Goal: Check status: Check status

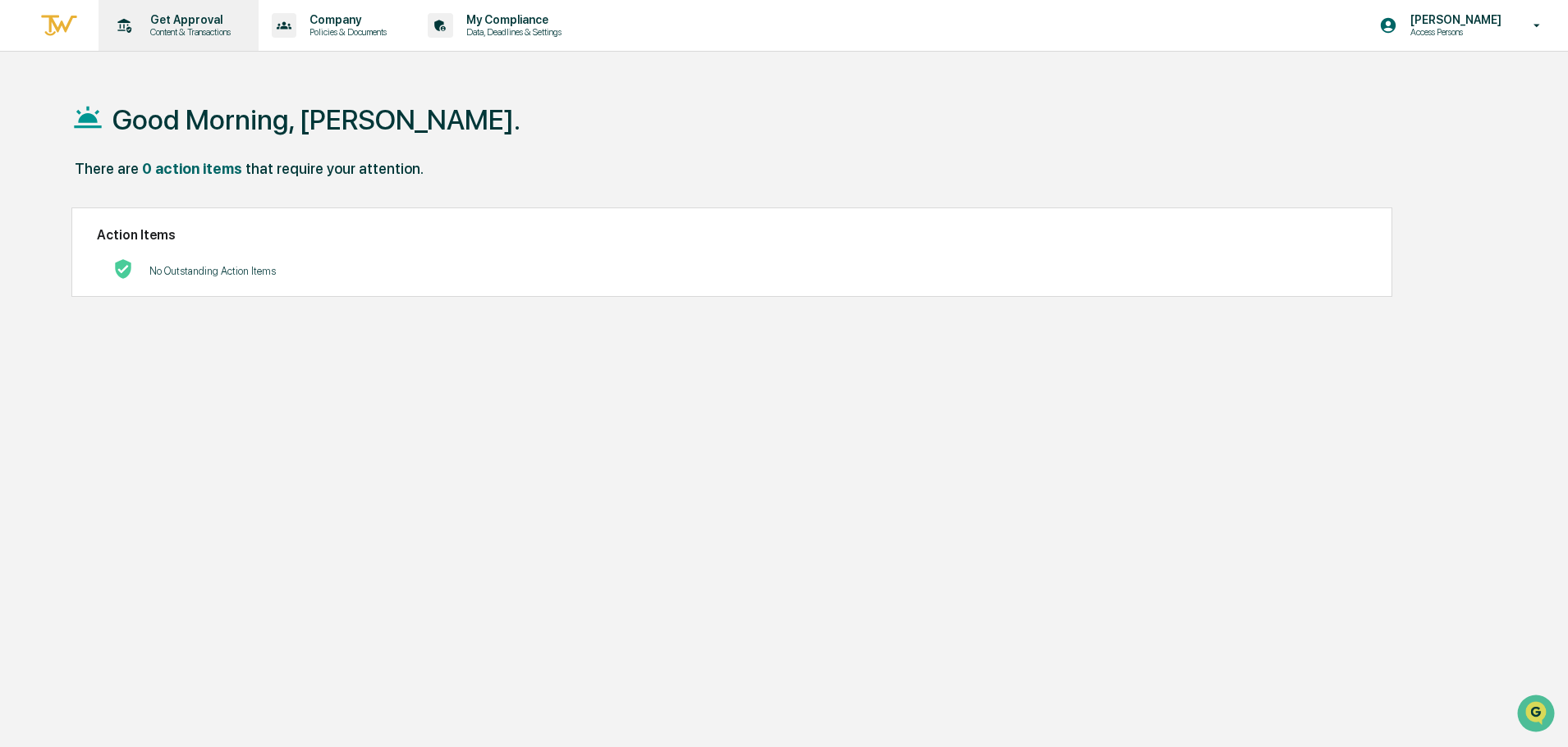
click at [195, 13] on p "Get Approval" at bounding box center [187, 20] width 102 height 13
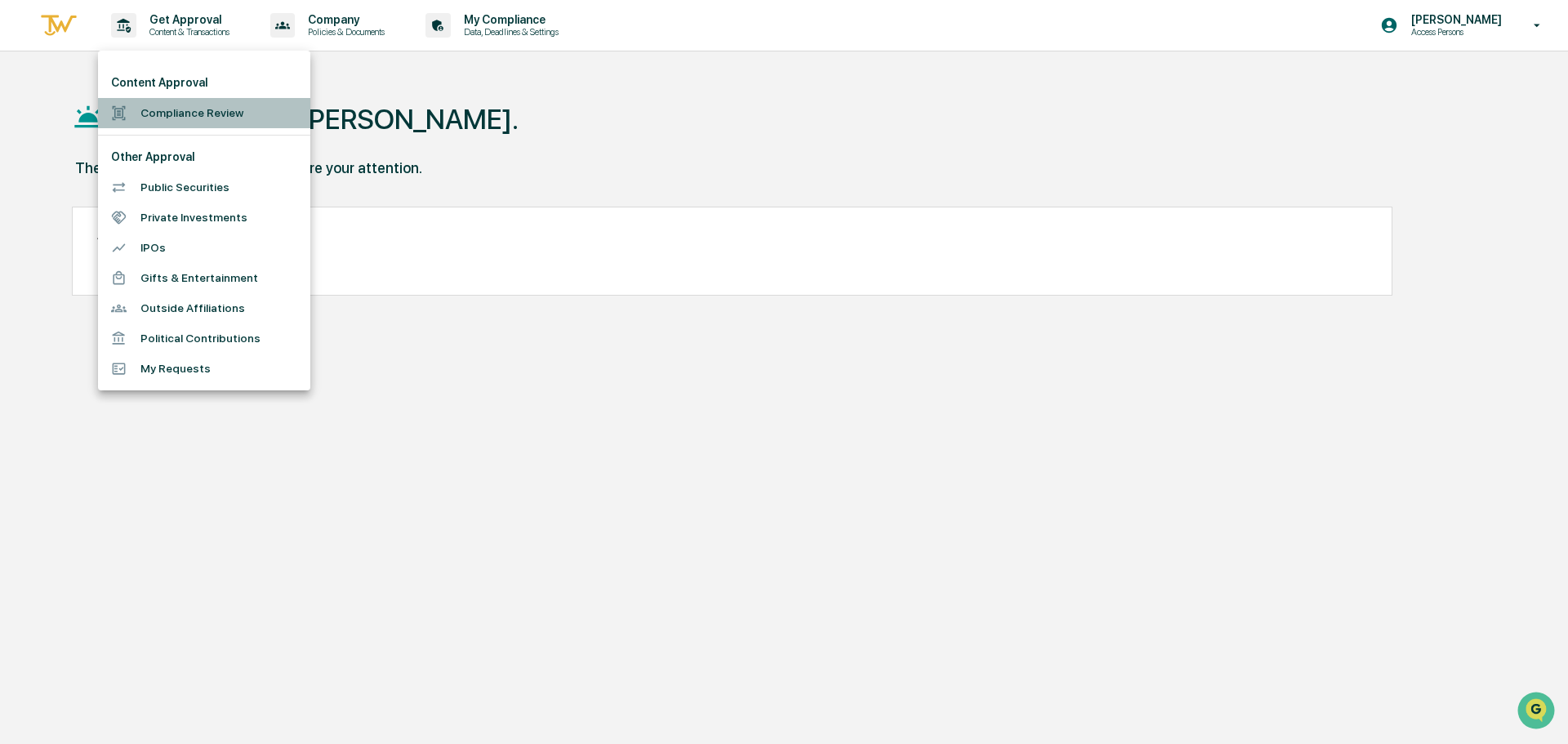
click at [156, 104] on li "Compliance Review" at bounding box center [204, 113] width 213 height 30
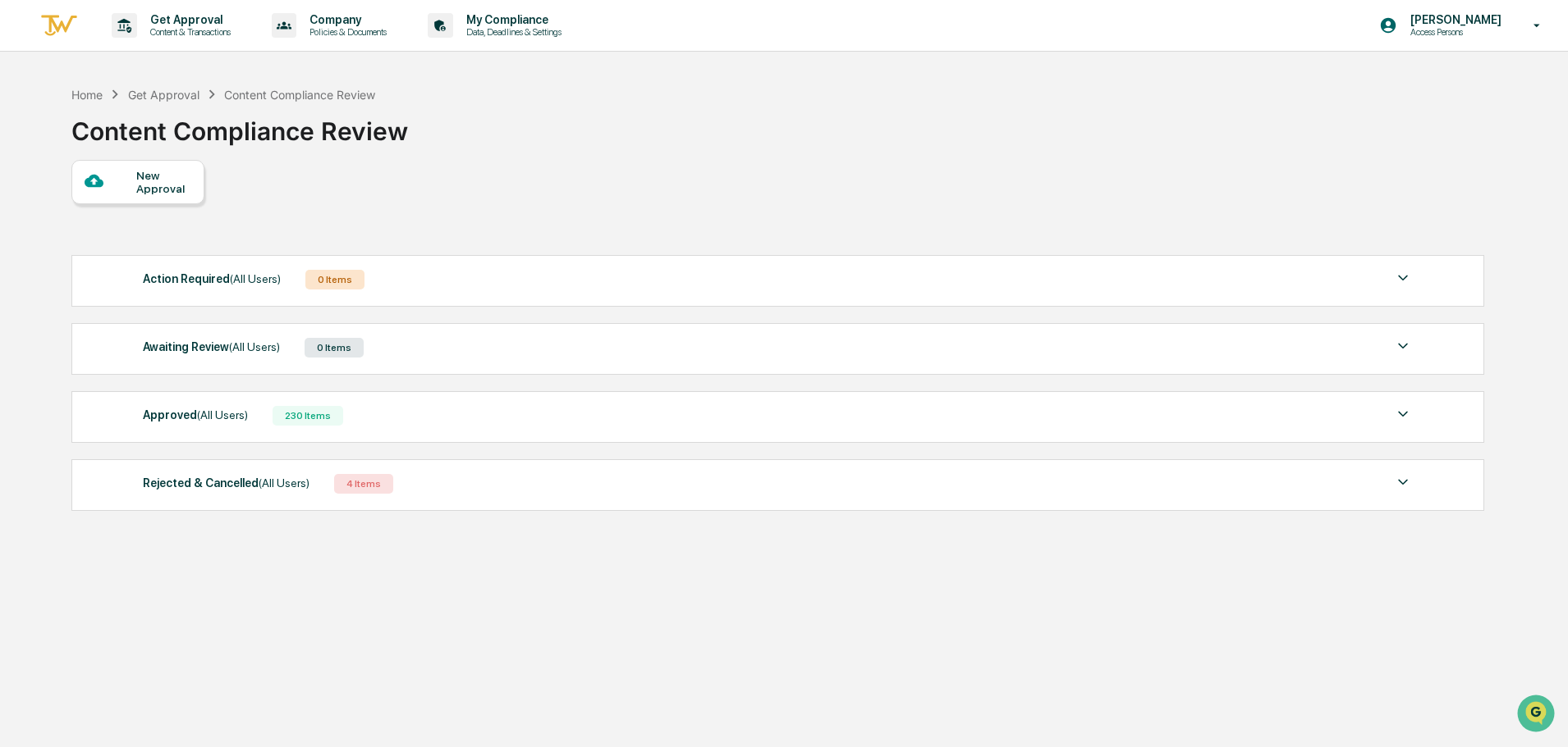
click at [176, 414] on div "Approved (All Users)" at bounding box center [195, 415] width 105 height 21
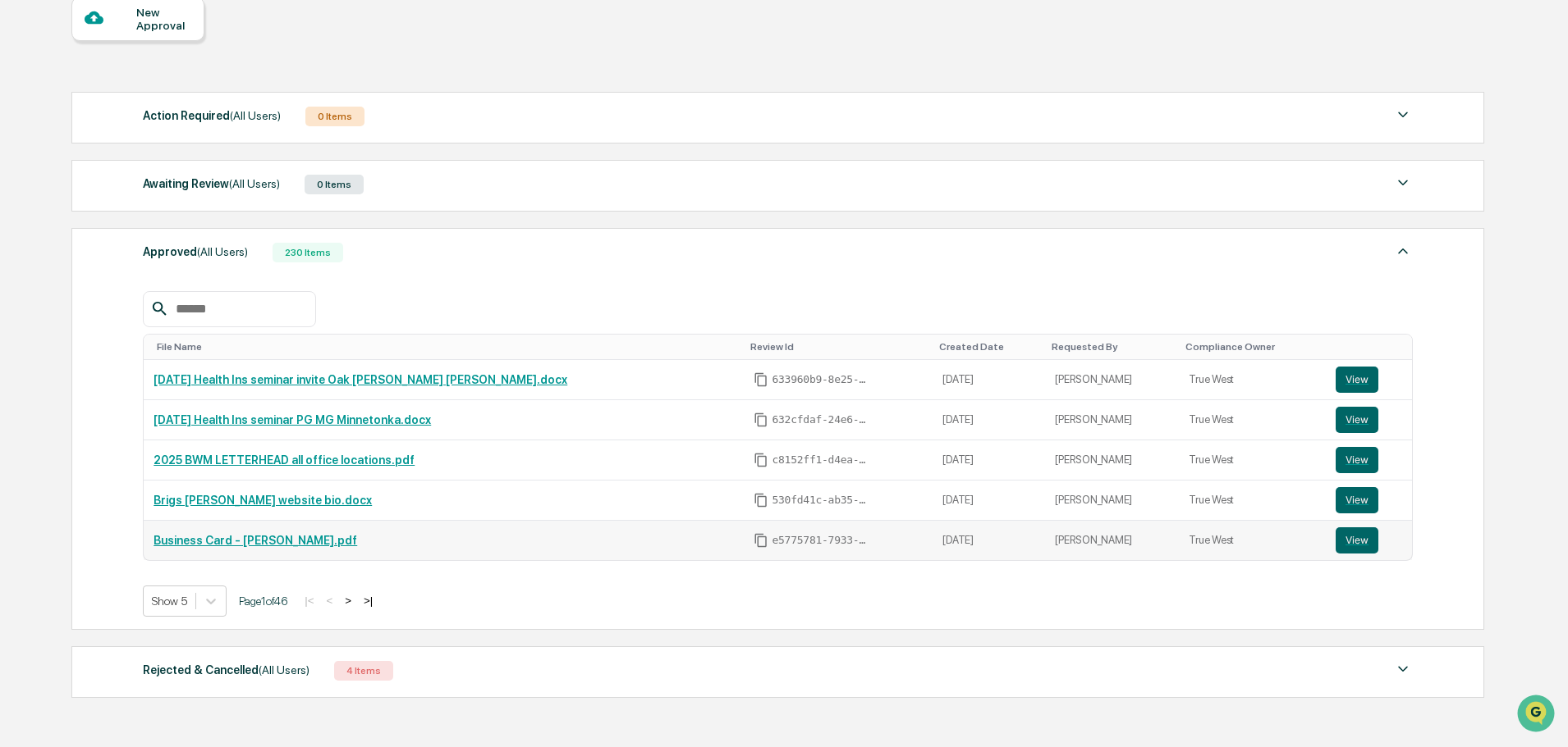
scroll to position [164, 0]
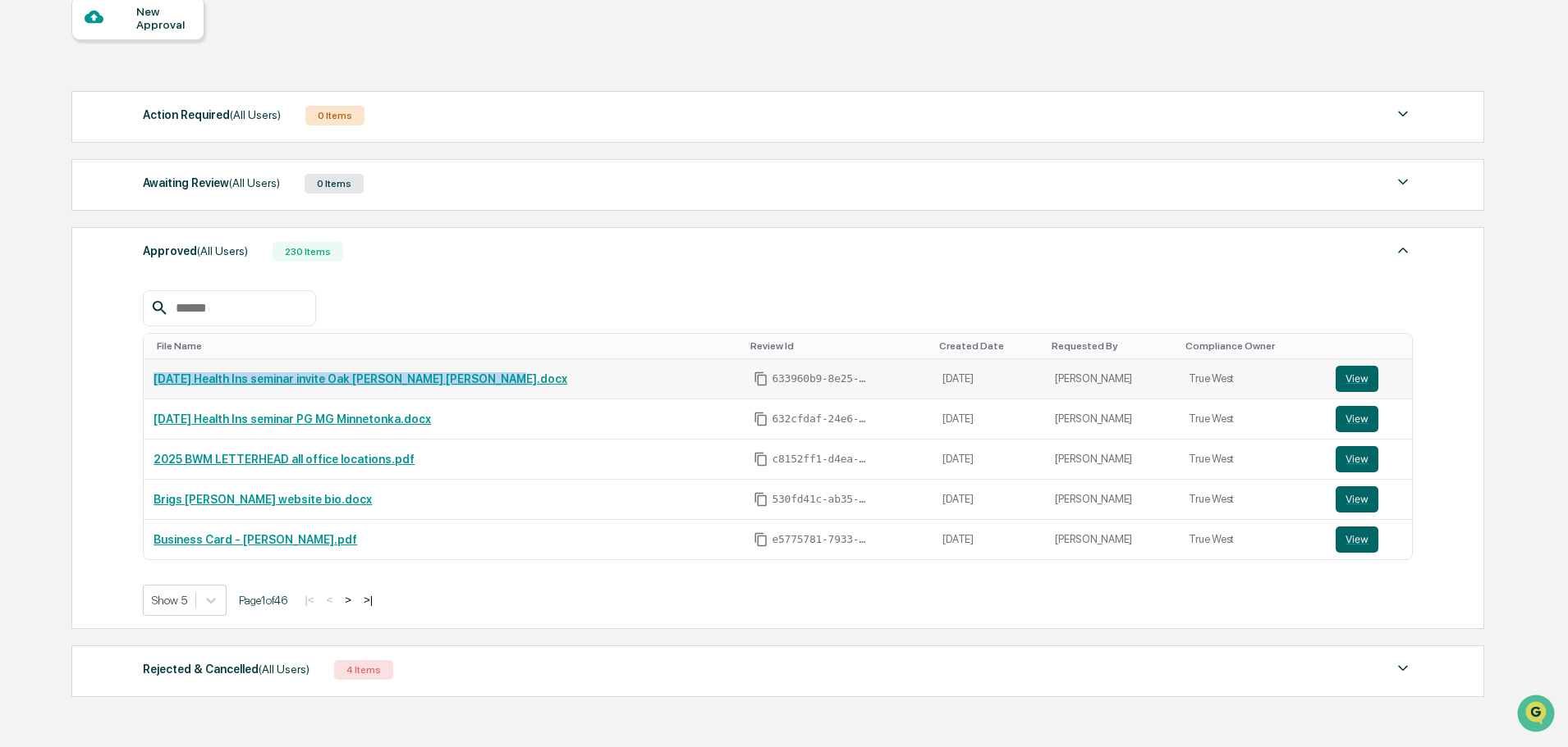
drag, startPoint x: 514, startPoint y: 378, endPoint x: 145, endPoint y: 369, distance: 369.1
click at [145, 369] on td "[DATE] Health Ins seminar invite Oak [PERSON_NAME] [PERSON_NAME].docx" at bounding box center [444, 380] width 600 height 40
copy link "[DATE] Health Ins seminar invite Oak [PERSON_NAME] [PERSON_NAME].docx"
drag, startPoint x: 460, startPoint y: 436, endPoint x: 155, endPoint y: 426, distance: 305.2
click at [155, 426] on td "[DATE] Health Ins seminar PG MG Minnetonka.docx" at bounding box center [444, 420] width 600 height 40
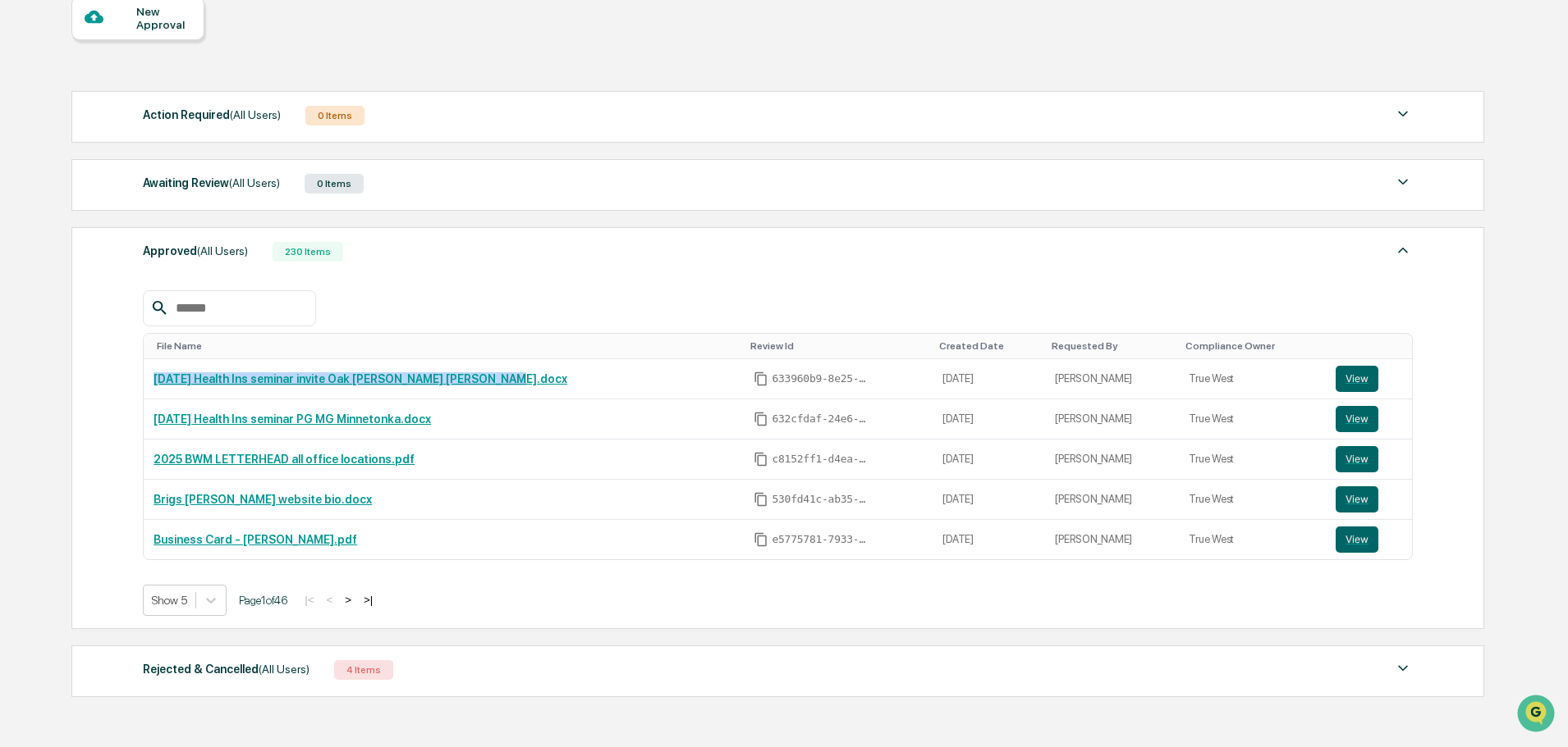
copy link "[DATE] Health Ins seminar PG MG Minnetonka.docx"
